Goal: Transaction & Acquisition: Purchase product/service

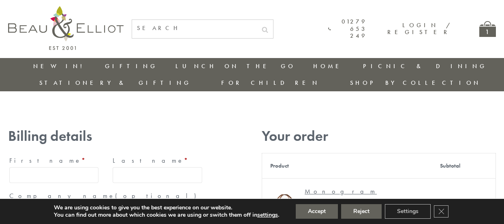
type input "maria33@yahoo.com"
type input "Maria"
type input "Williams"
type input "23, Scottsdale, Happytown"
type input "London"
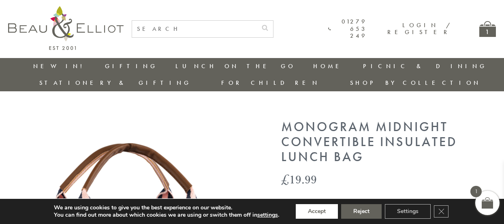
click at [317, 211] on button "Accept" at bounding box center [317, 211] width 42 height 15
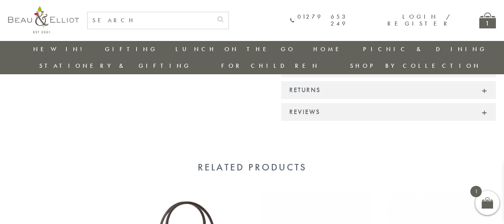
scroll to position [839, 0]
